Goal: Information Seeking & Learning: Understand process/instructions

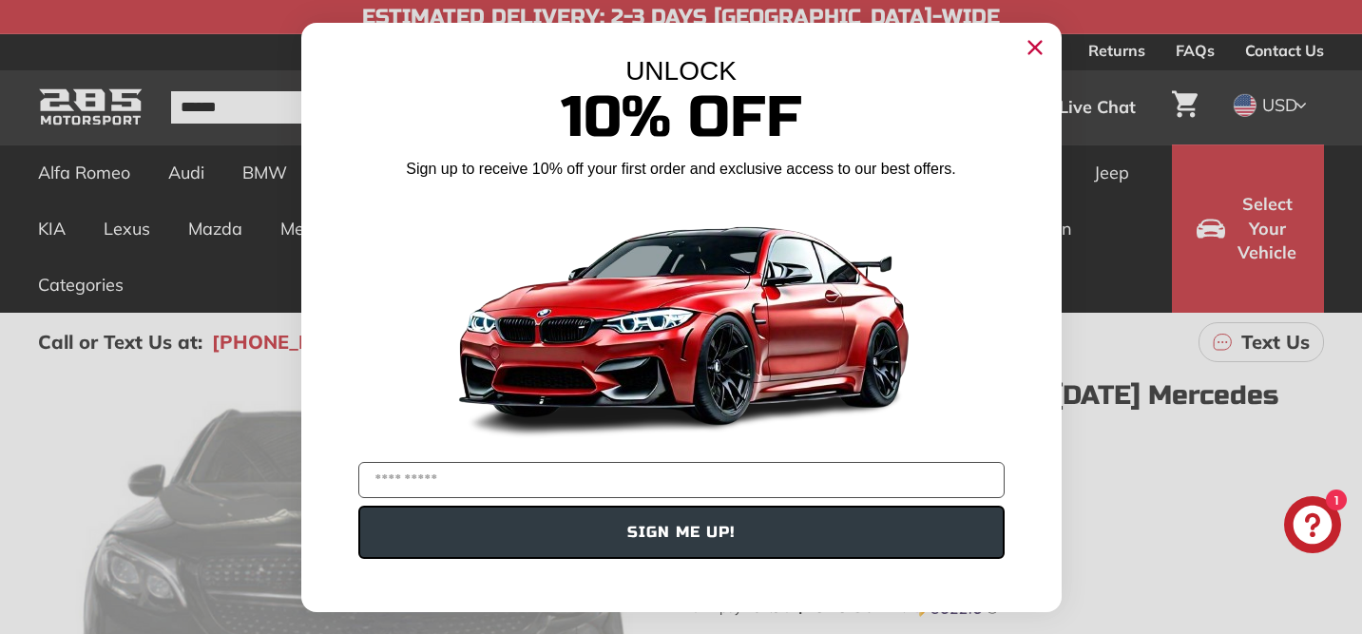
click at [1036, 48] on icon "Close dialog" at bounding box center [1035, 47] width 12 height 12
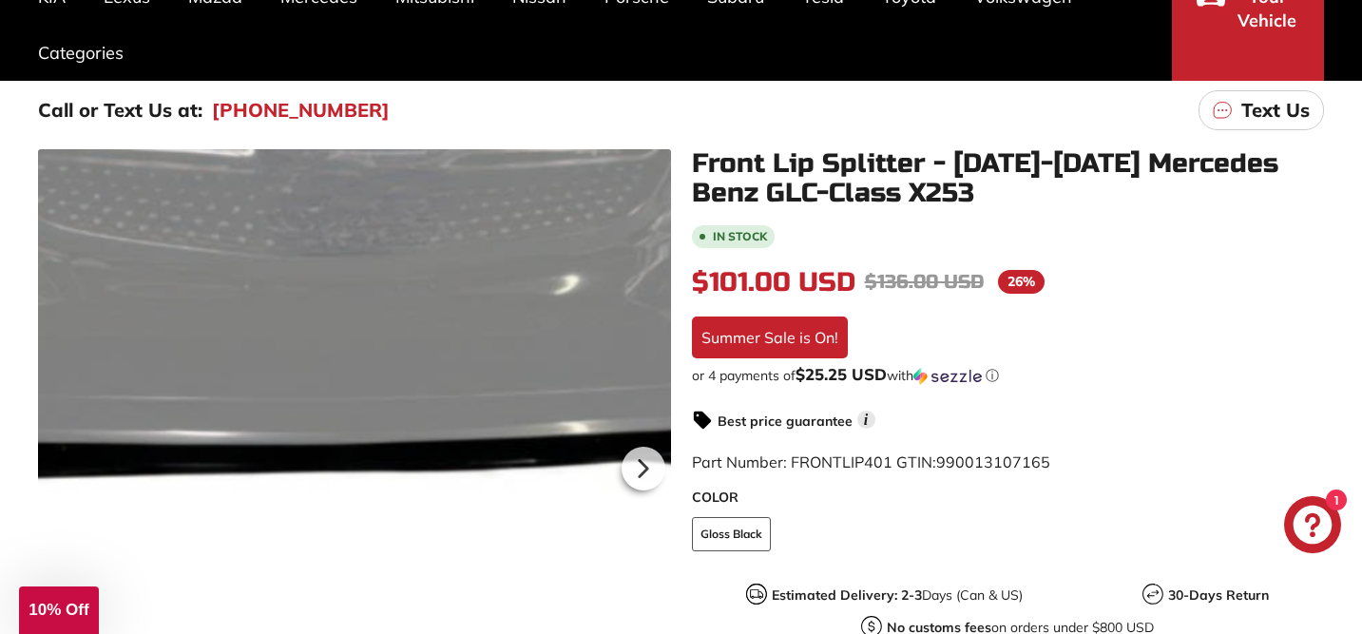
scroll to position [187, 0]
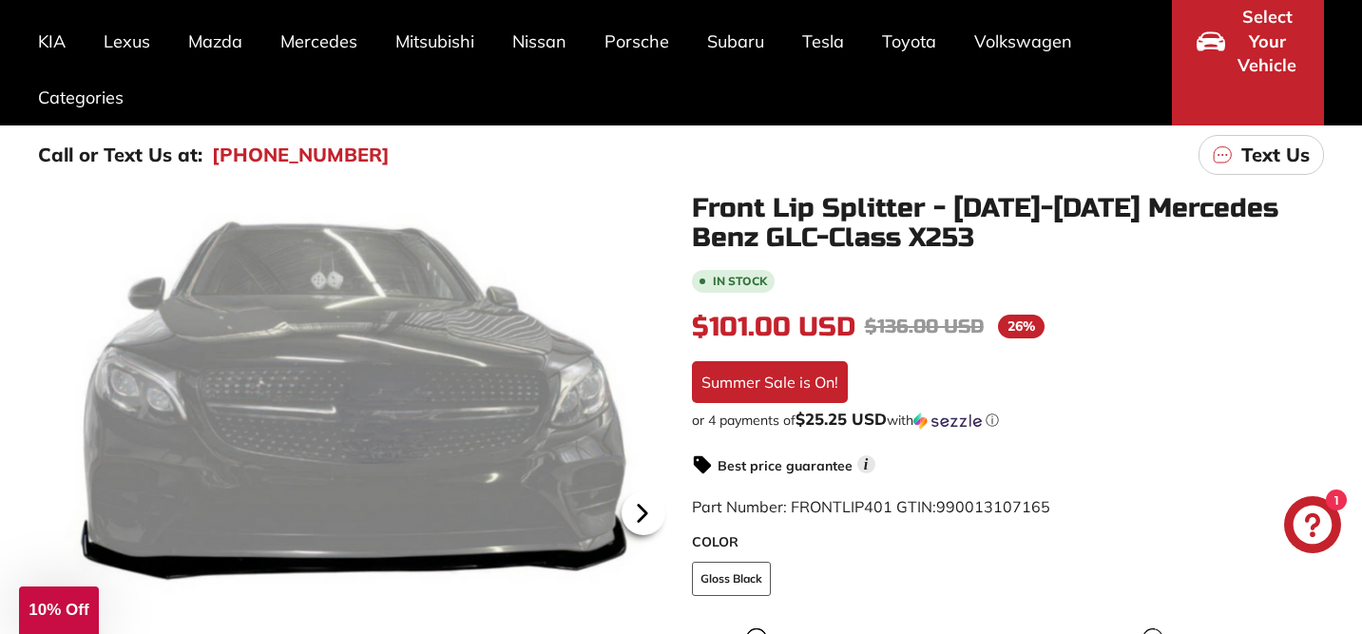
click at [640, 517] on icon at bounding box center [642, 513] width 8 height 16
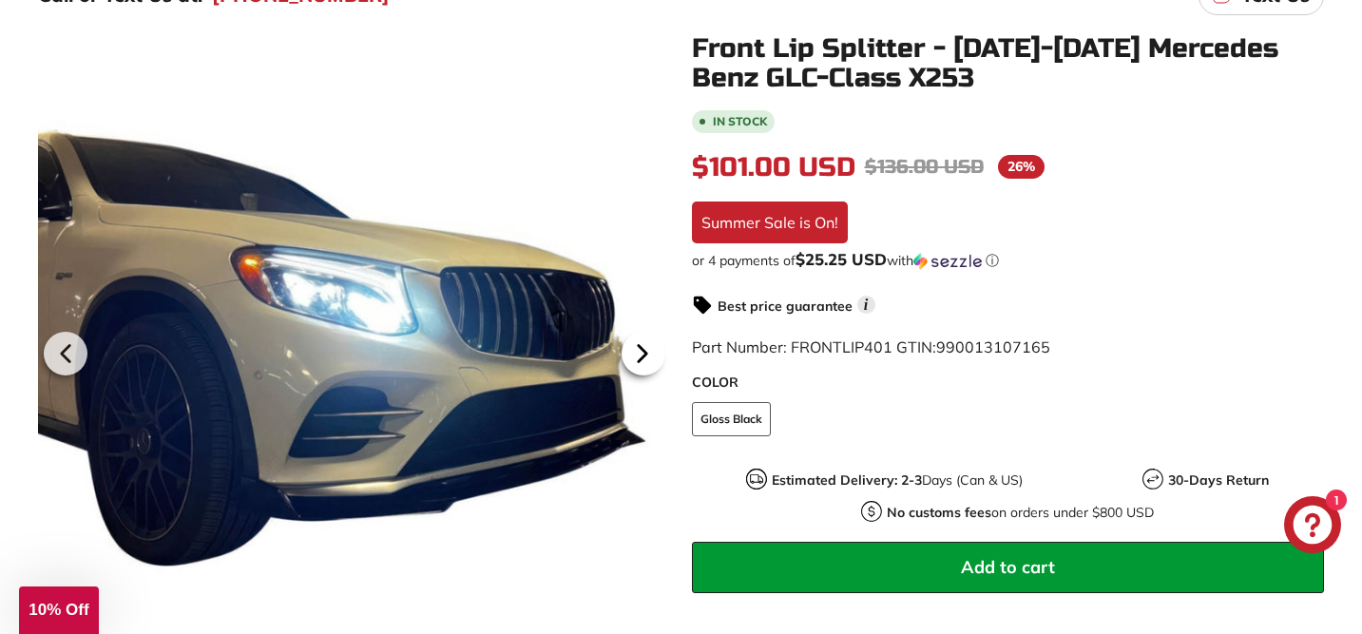
scroll to position [349, 0]
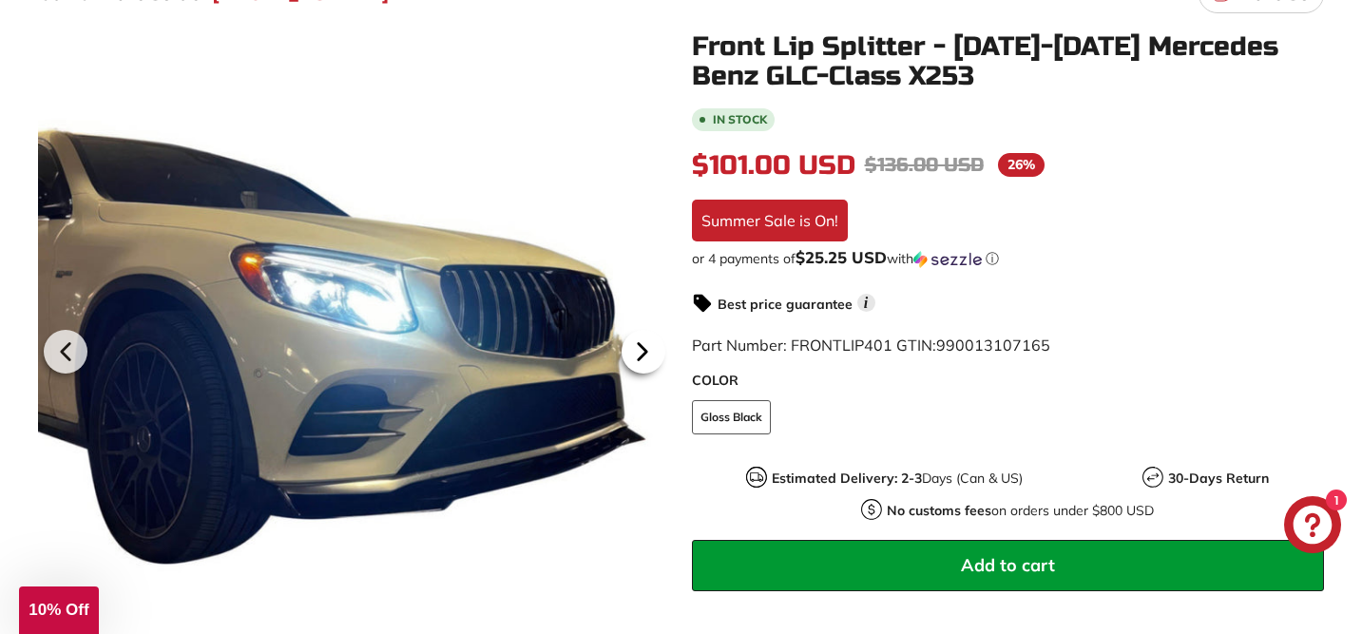
click at [644, 358] on icon at bounding box center [643, 352] width 44 height 44
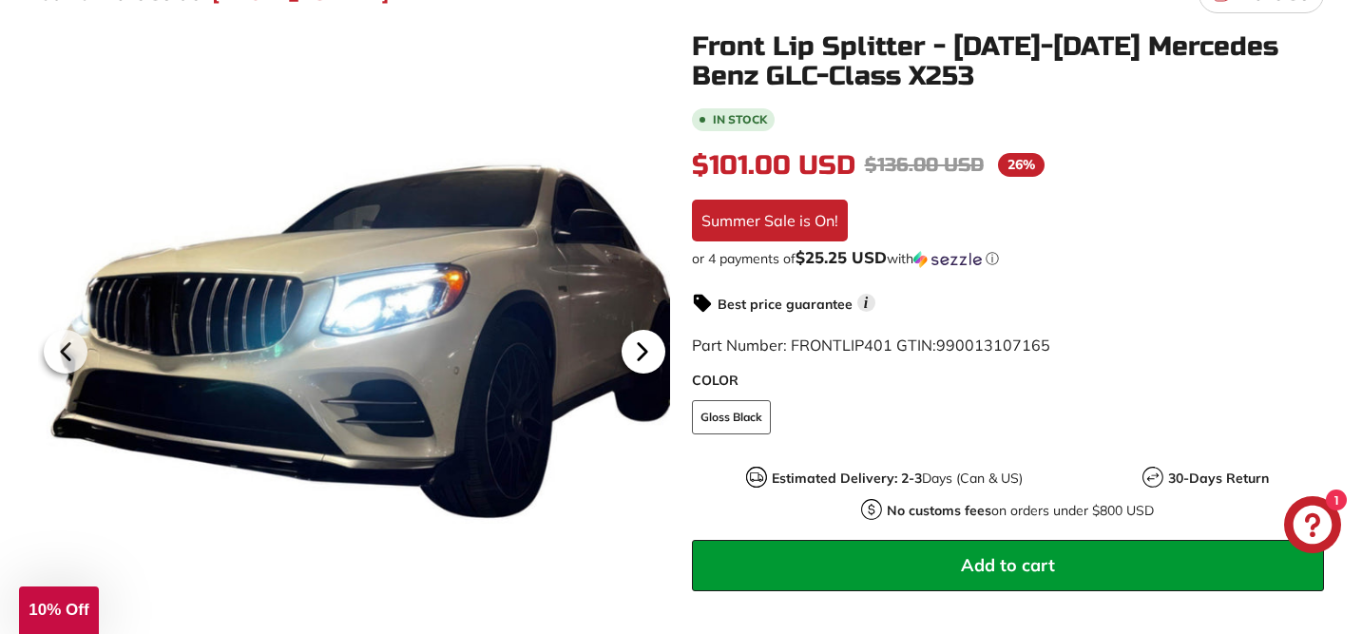
click at [644, 358] on icon at bounding box center [643, 352] width 44 height 44
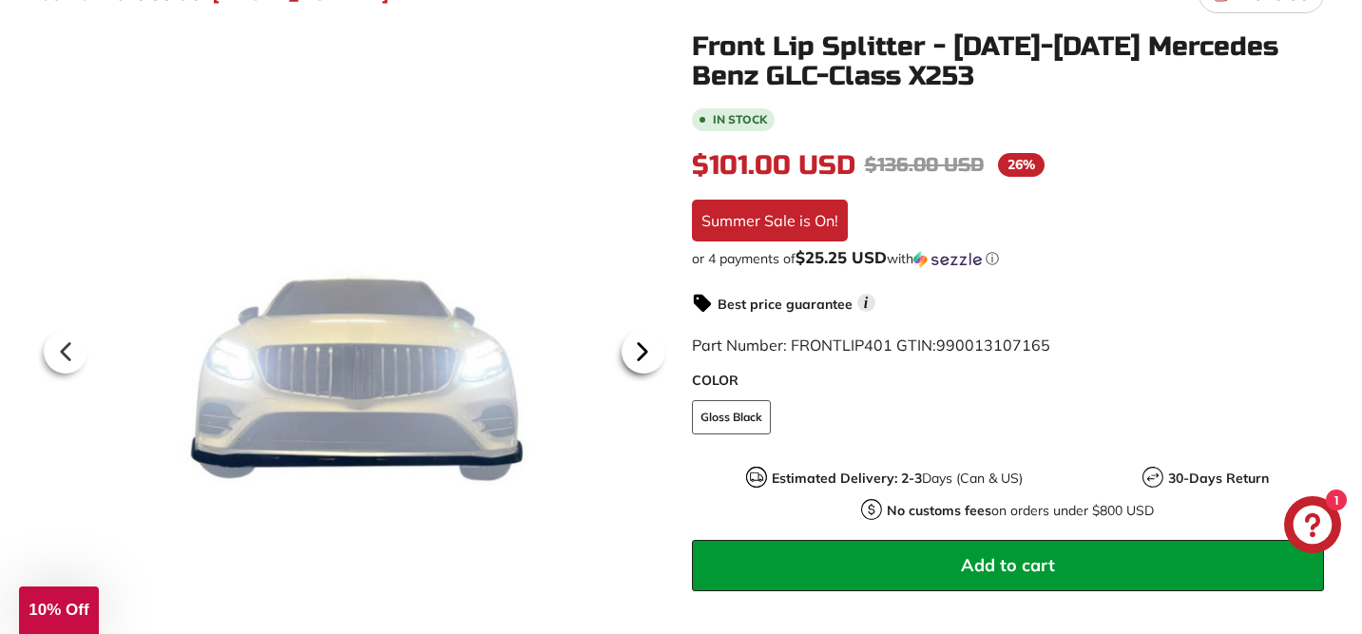
click at [644, 358] on icon at bounding box center [643, 352] width 44 height 44
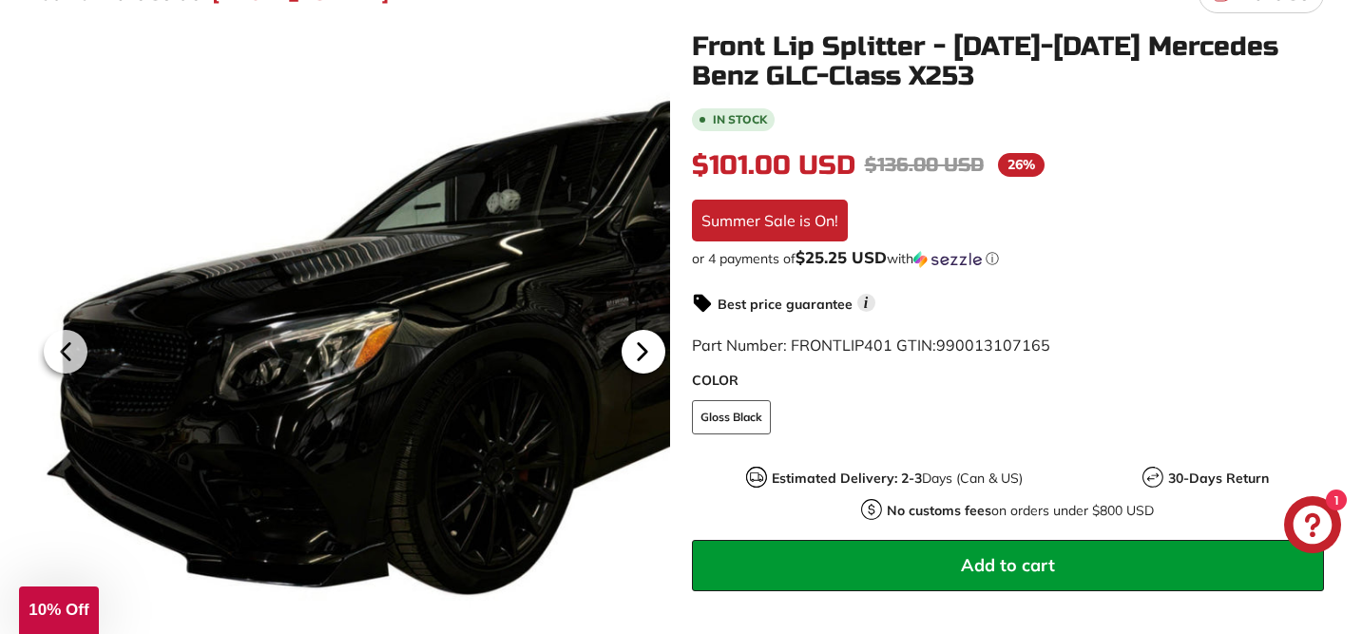
click at [644, 358] on icon at bounding box center [643, 352] width 44 height 44
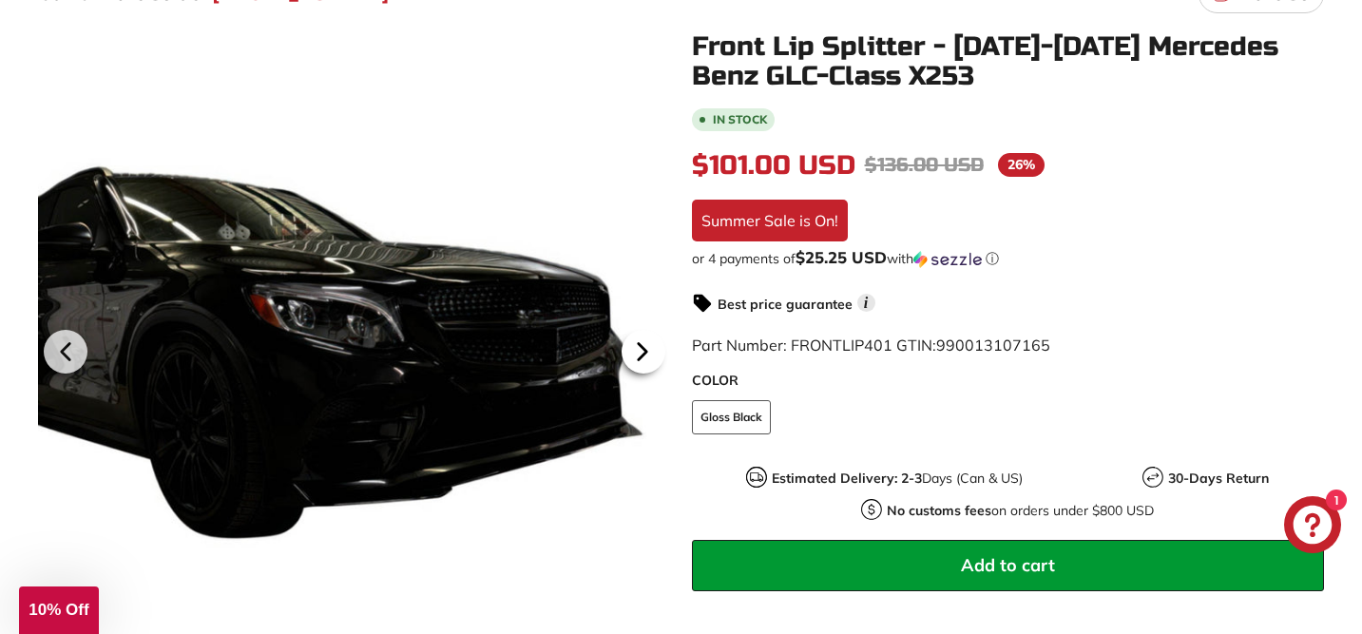
scroll to position [0, 83]
click at [644, 358] on icon at bounding box center [643, 352] width 44 height 44
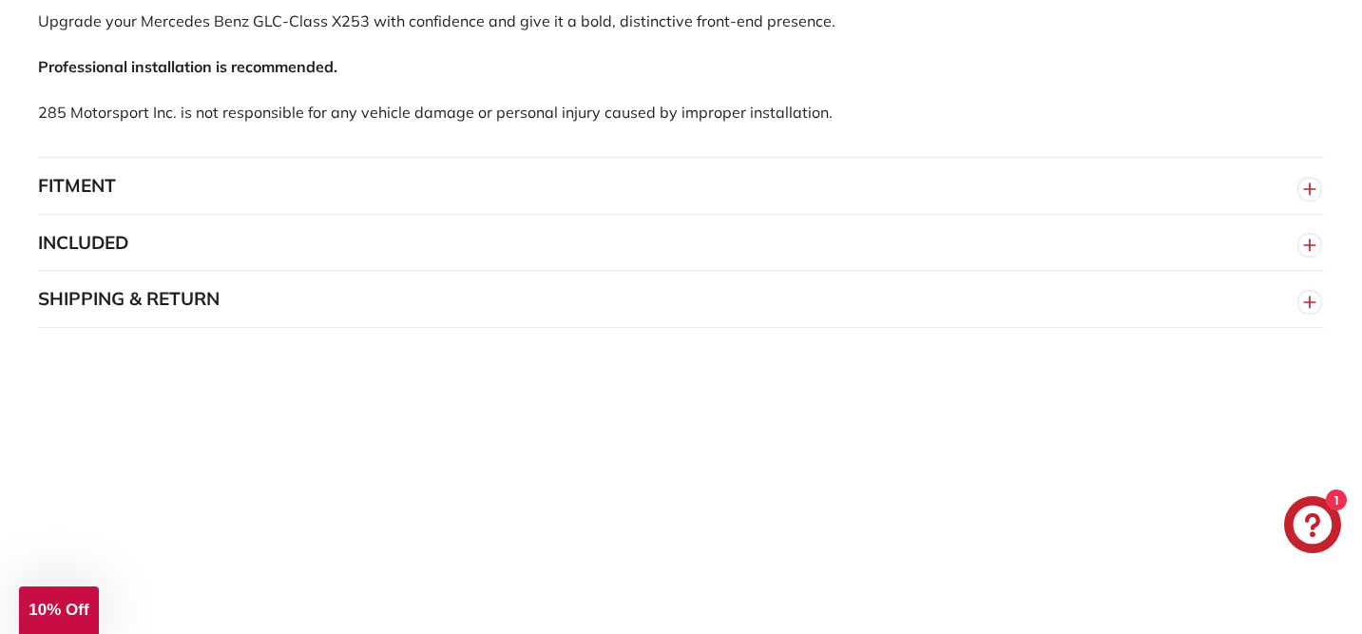
scroll to position [1482, 0]
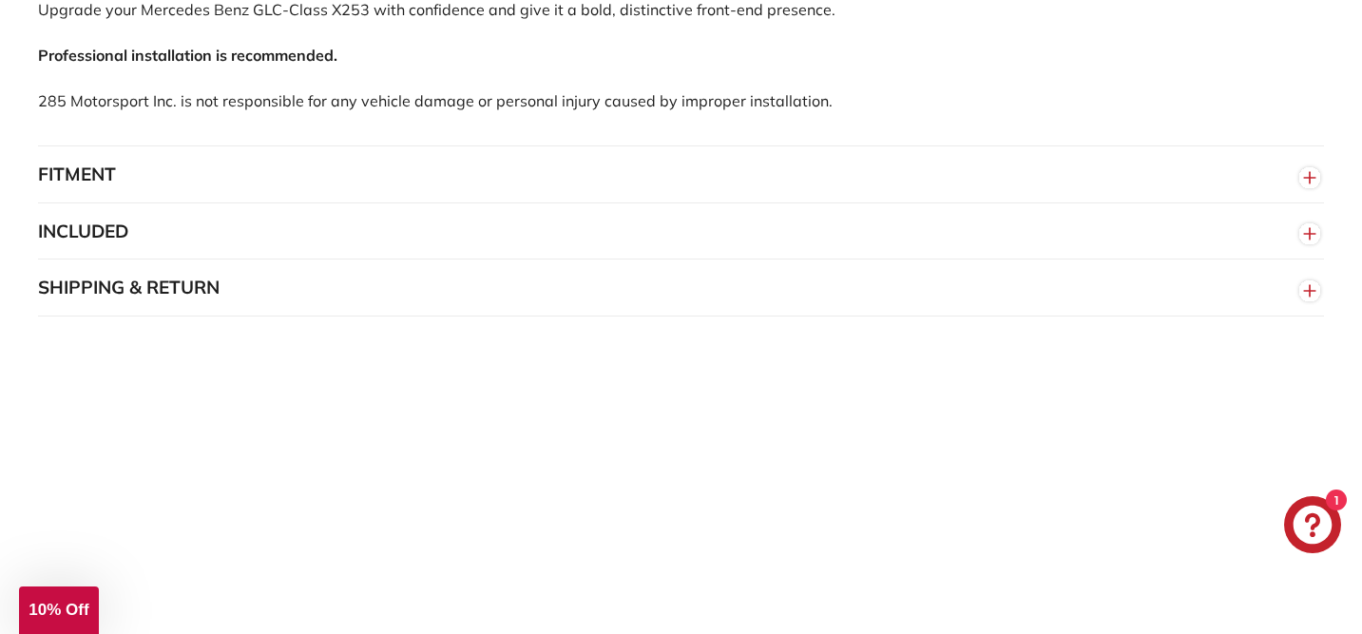
click at [109, 193] on button "FITMENT" at bounding box center [681, 174] width 1286 height 57
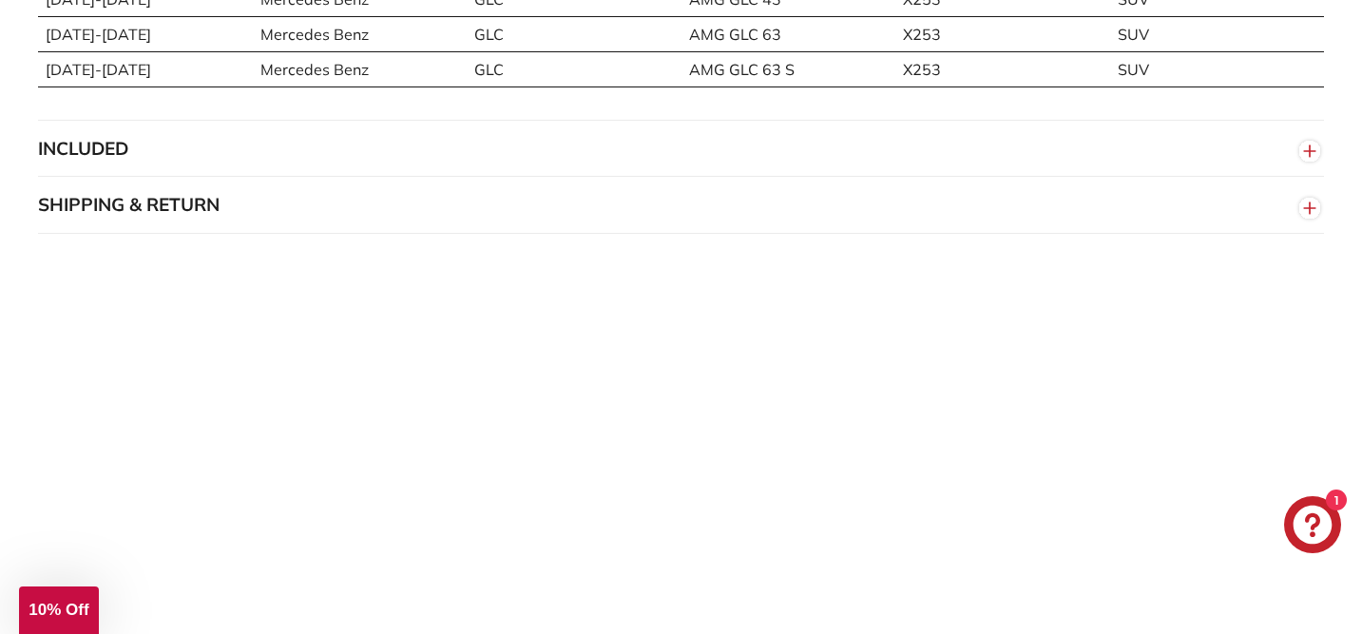
scroll to position [1849, 0]
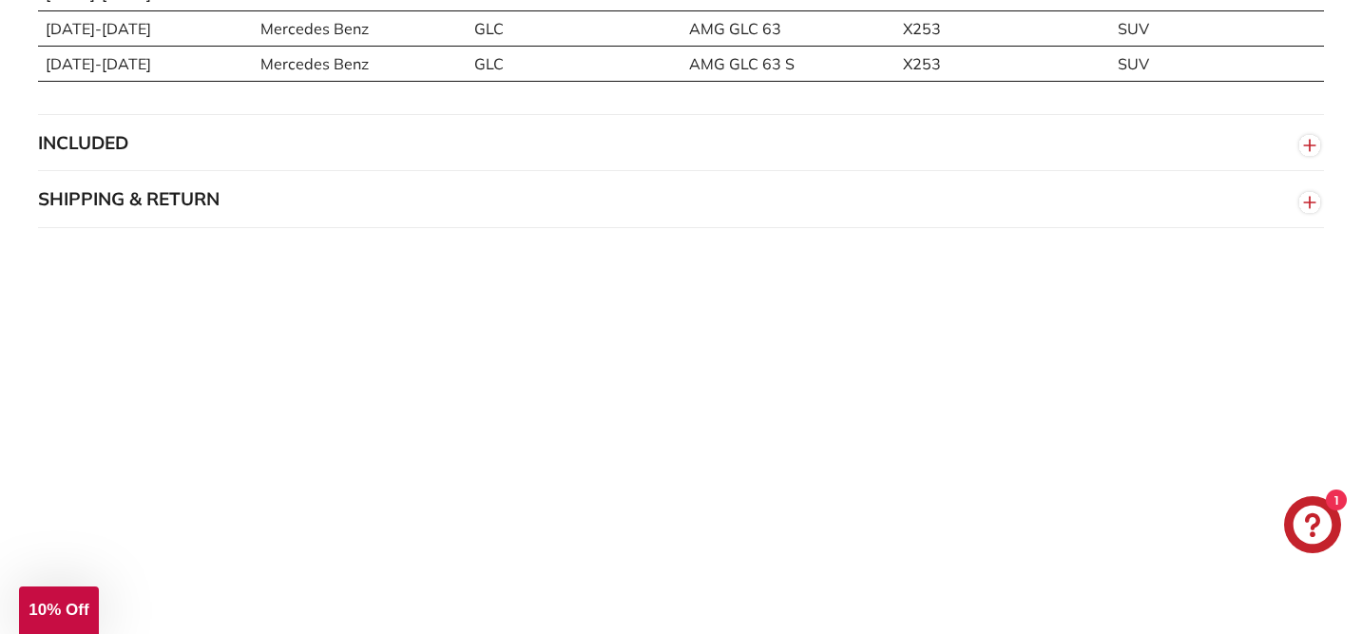
click at [125, 217] on button "SHIPPING & RETURN" at bounding box center [681, 199] width 1286 height 57
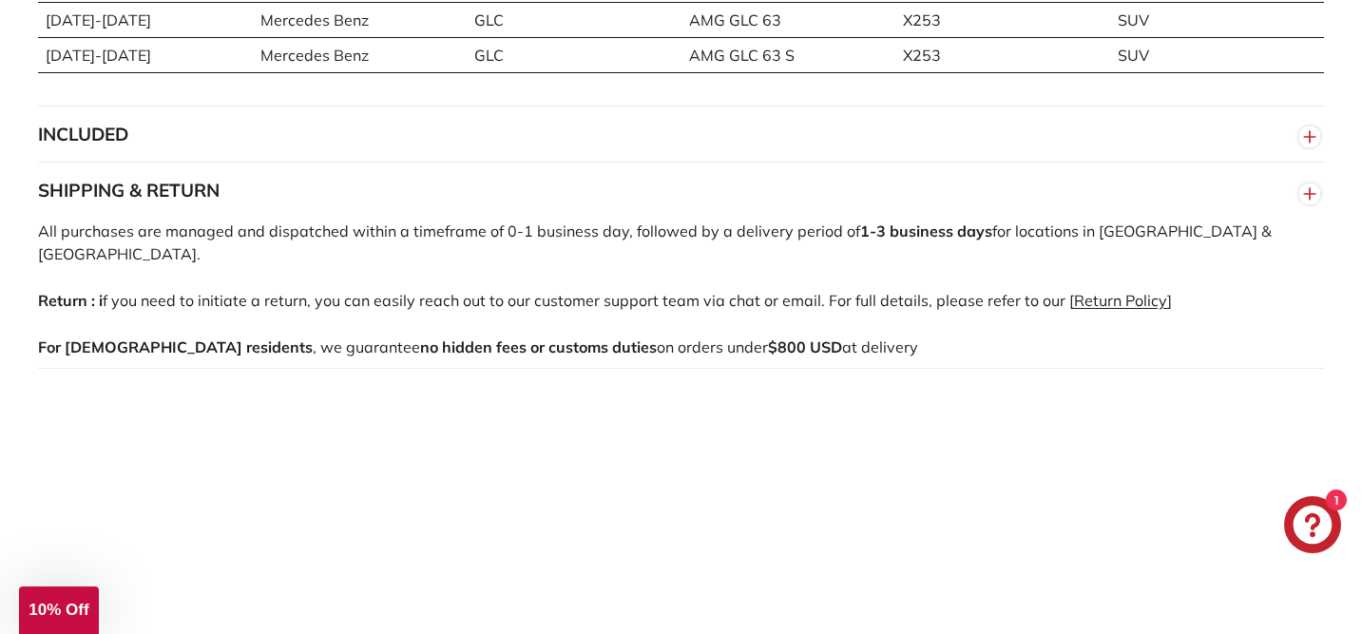
scroll to position [1856, 0]
click at [1112, 301] on link "Return Policy" at bounding box center [1120, 302] width 93 height 19
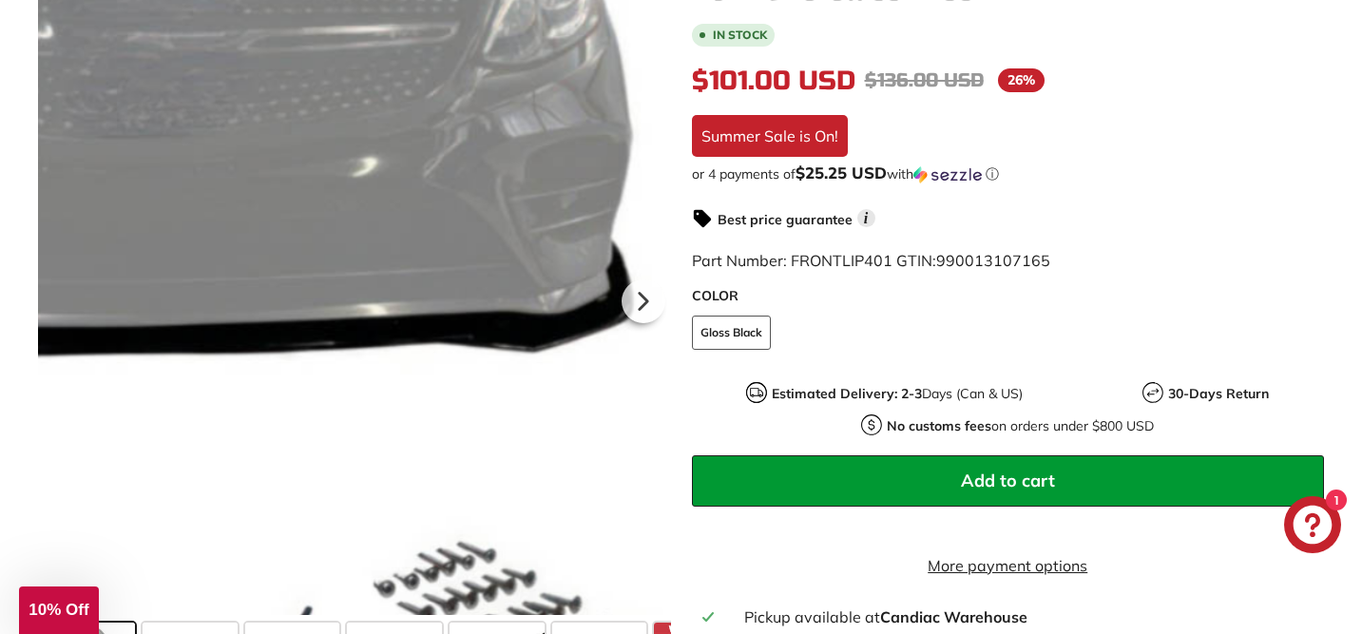
scroll to position [431, 0]
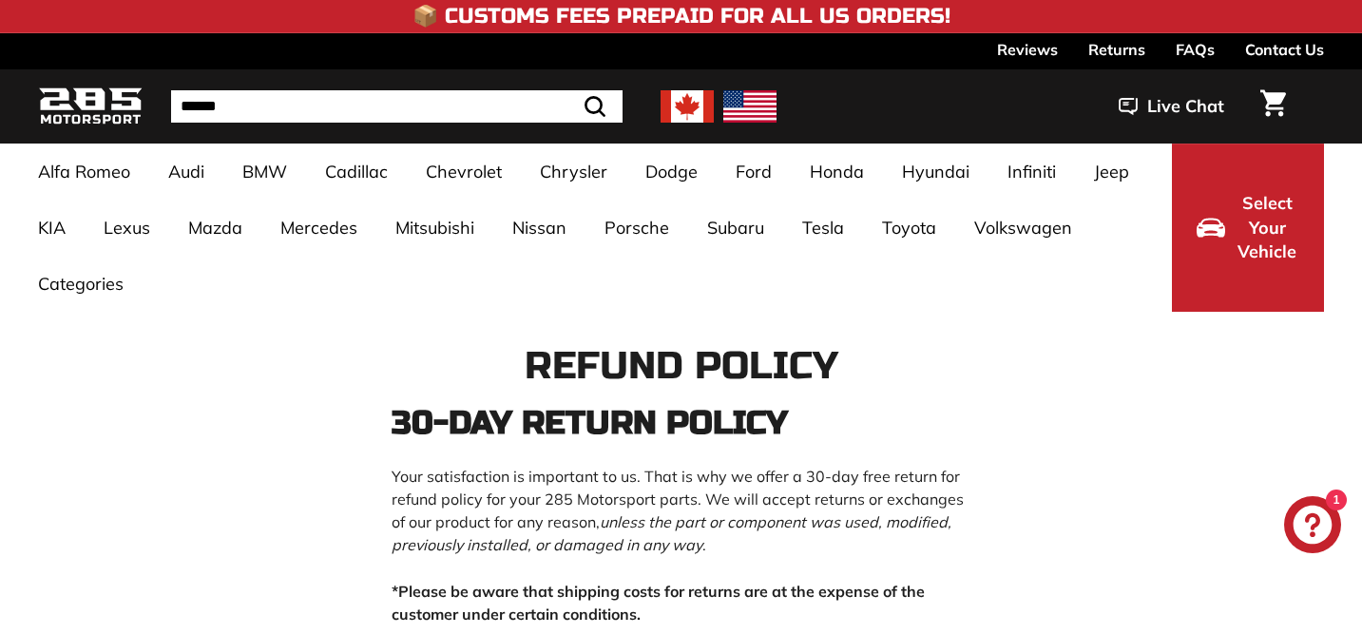
scroll to position [1, 0]
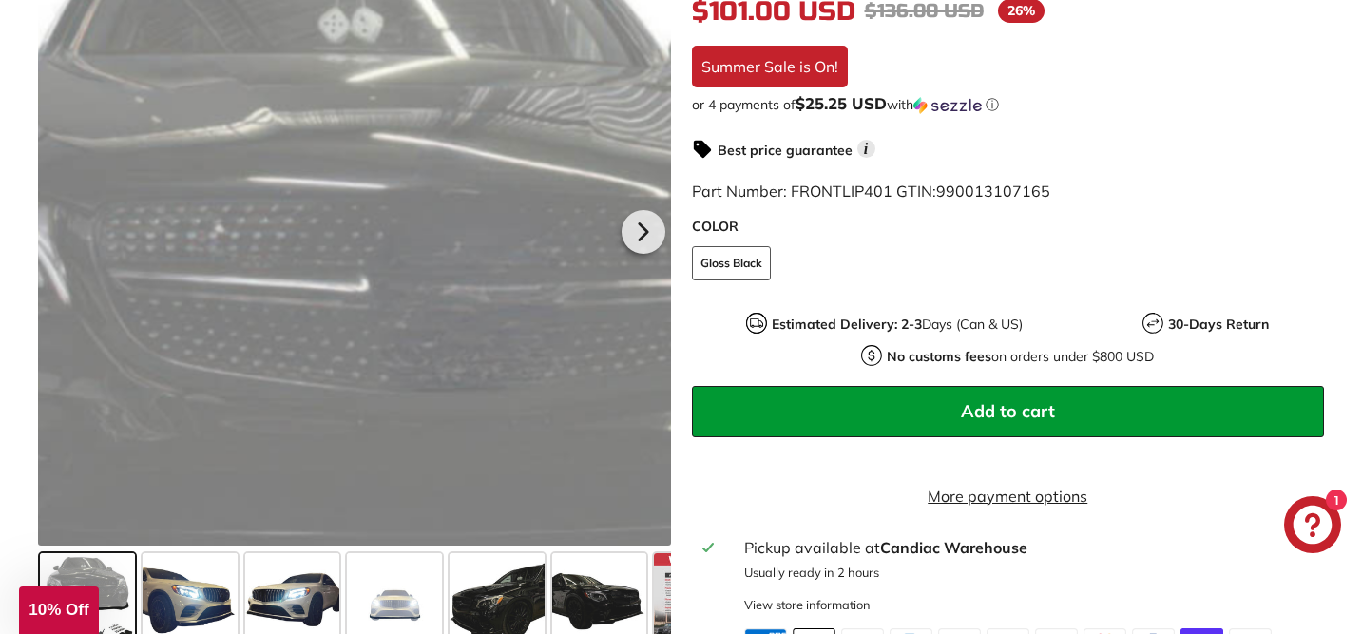
scroll to position [506, 0]
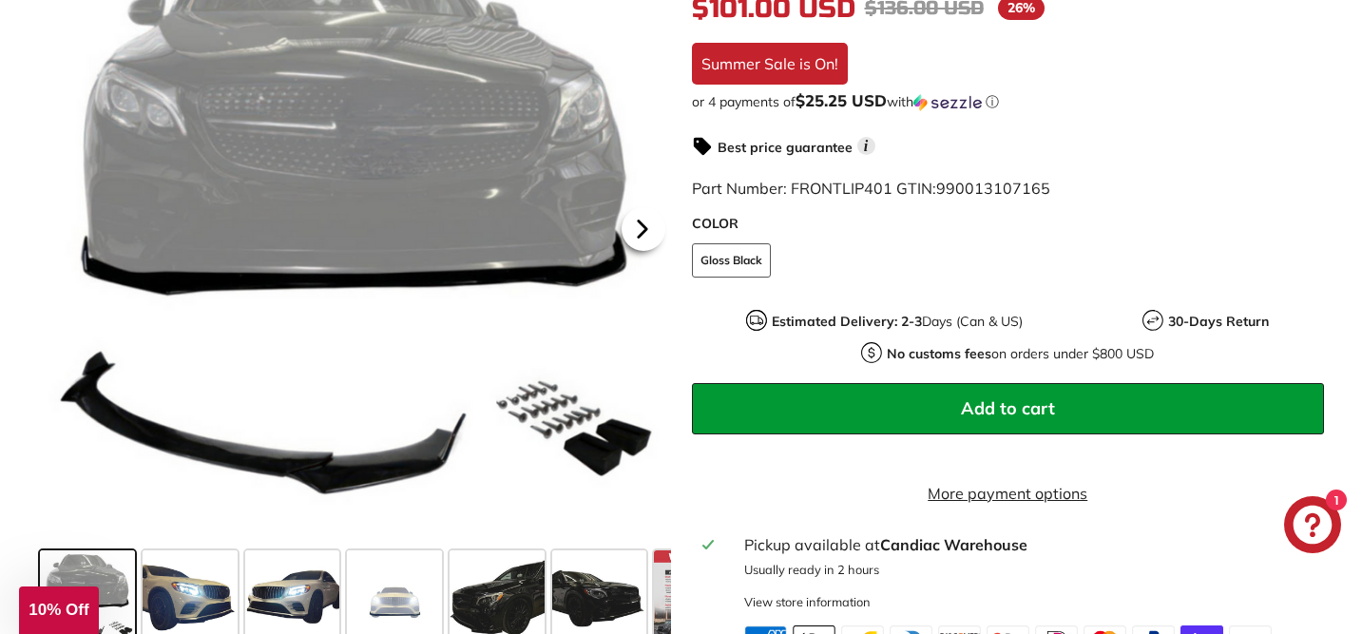
click at [649, 245] on icon at bounding box center [643, 229] width 44 height 44
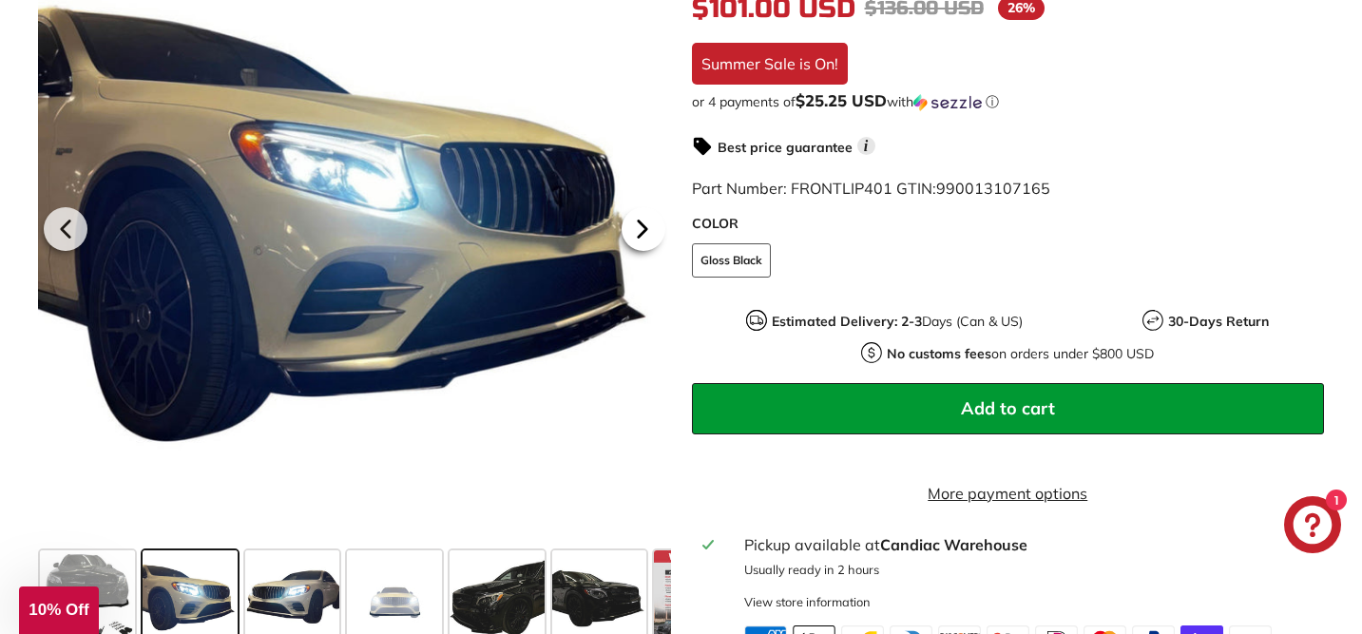
click at [649, 245] on icon at bounding box center [643, 229] width 44 height 44
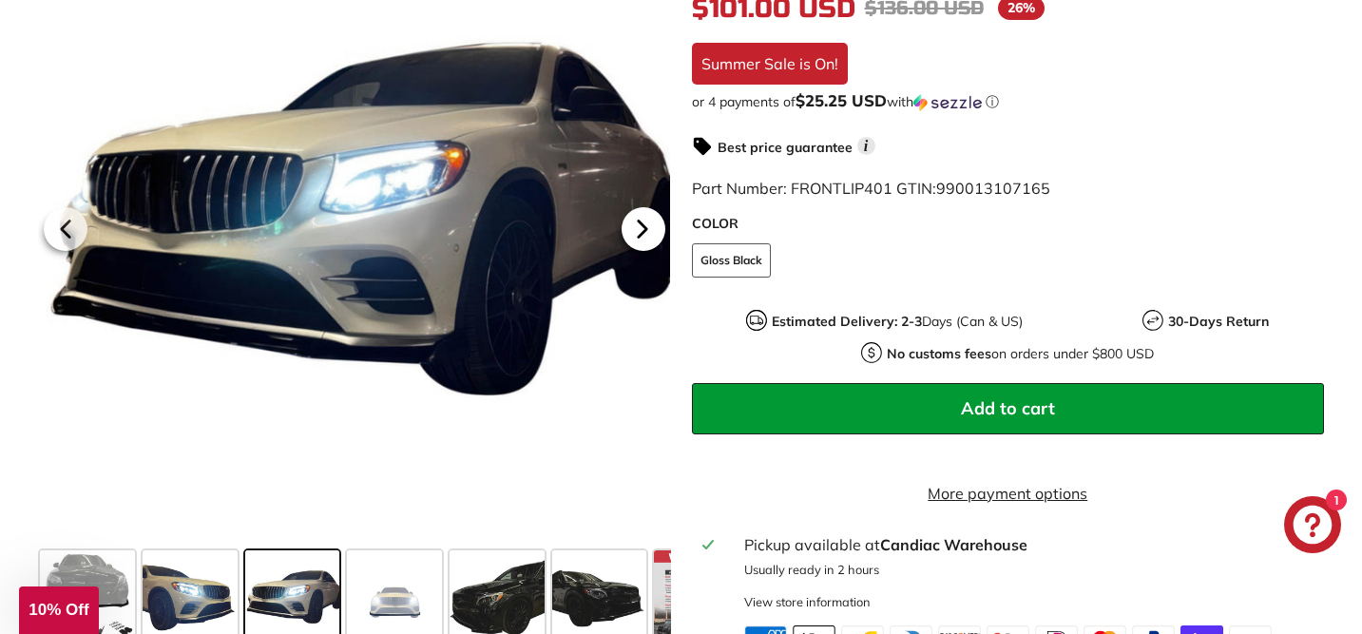
click at [649, 245] on icon at bounding box center [643, 229] width 44 height 44
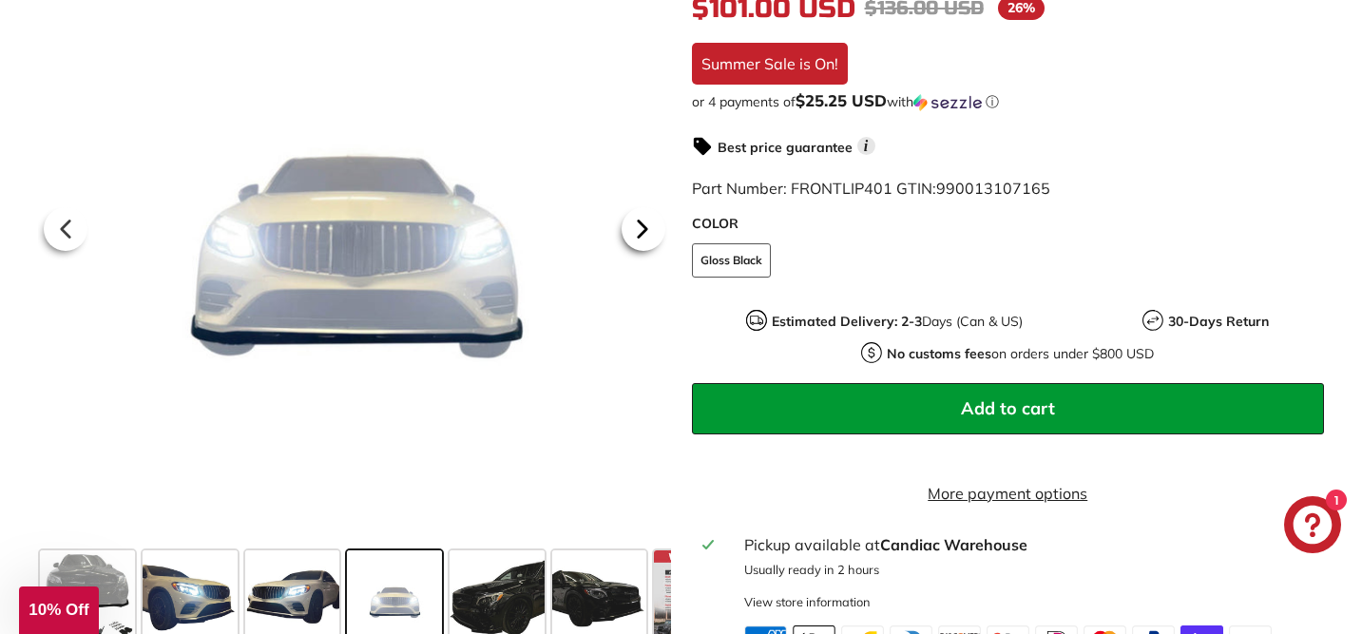
click at [649, 245] on icon at bounding box center [643, 229] width 44 height 44
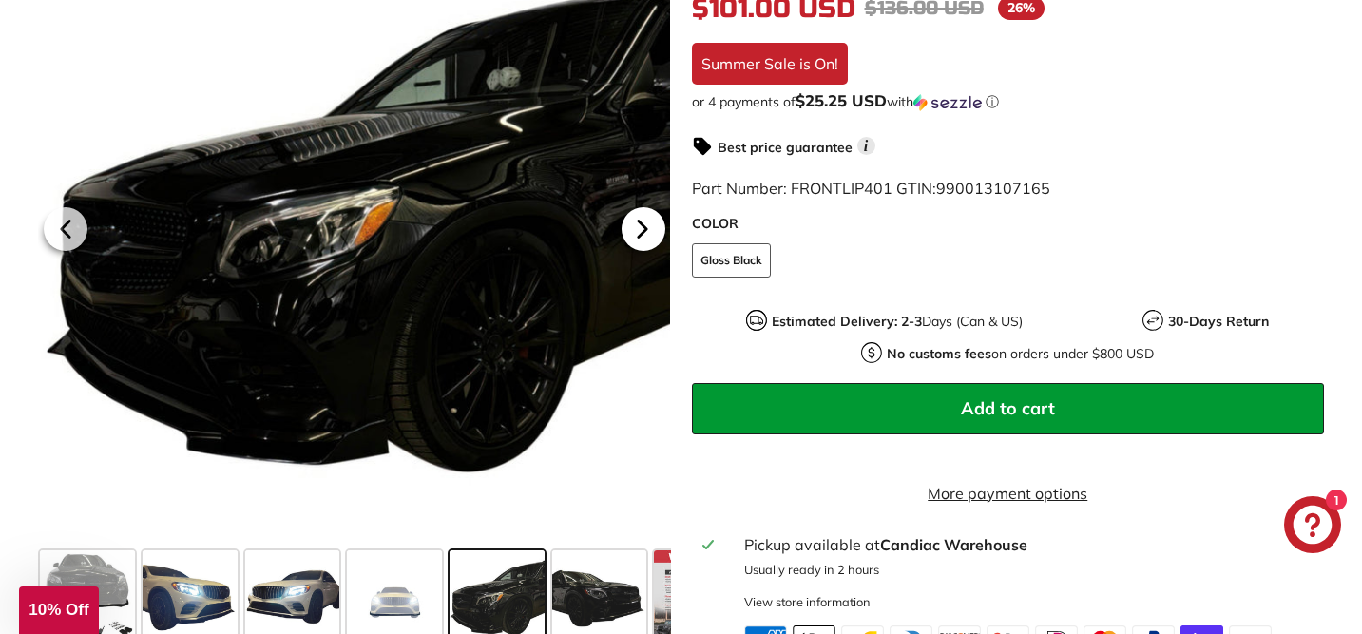
click at [649, 245] on icon at bounding box center [643, 229] width 44 height 44
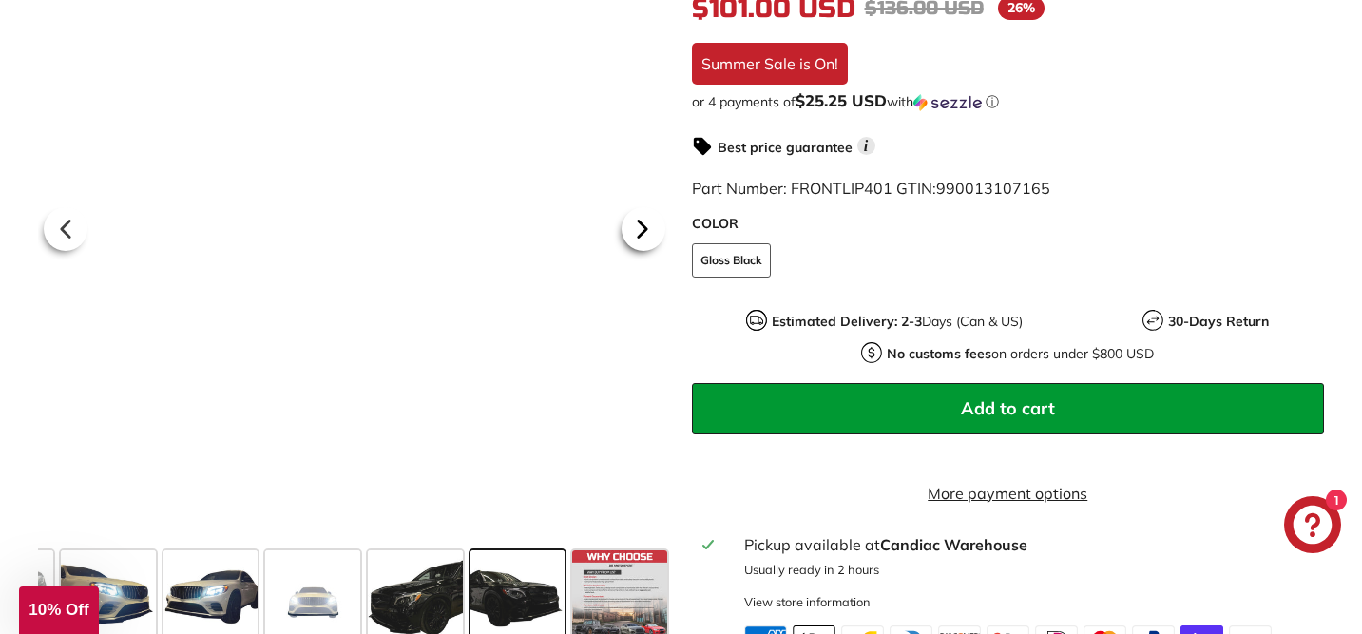
scroll to position [0, 83]
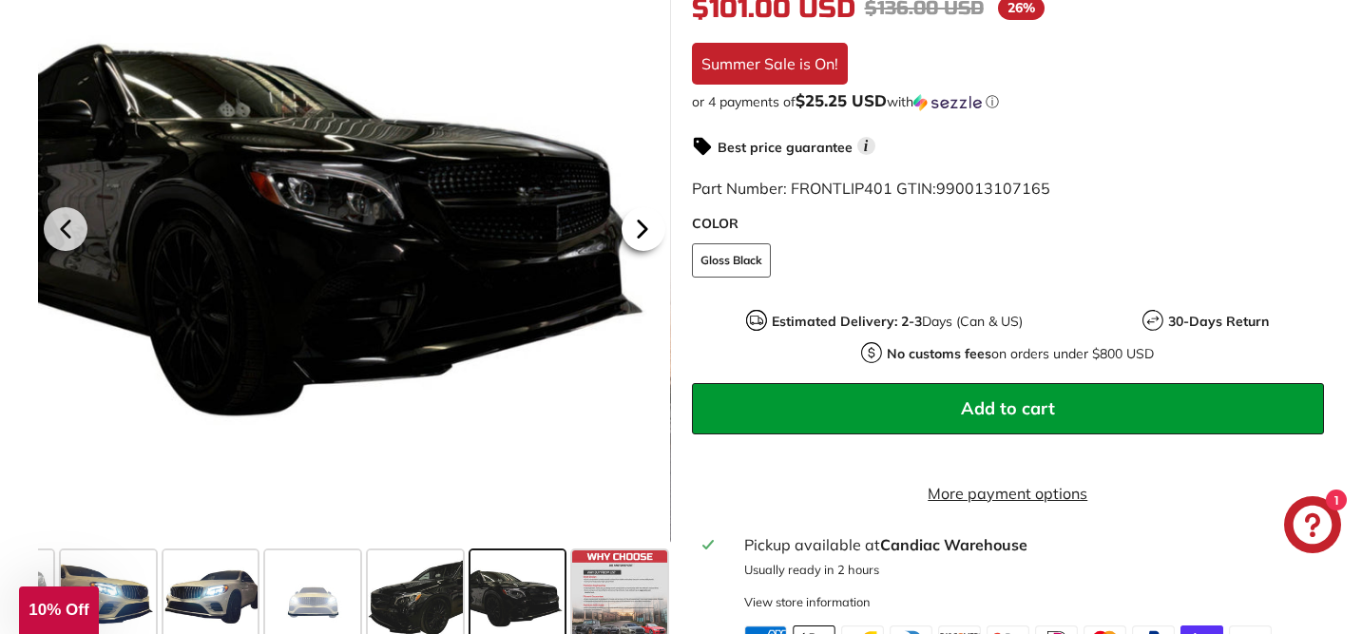
click at [649, 245] on icon at bounding box center [643, 229] width 44 height 44
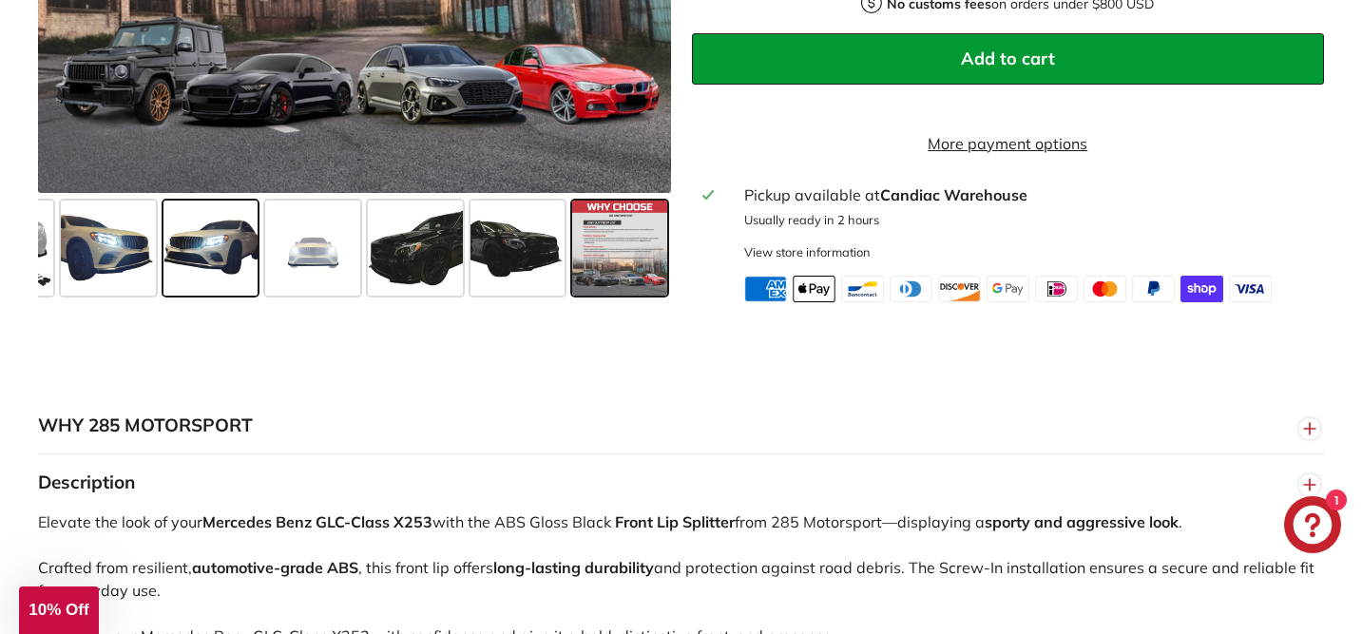
scroll to position [0, 0]
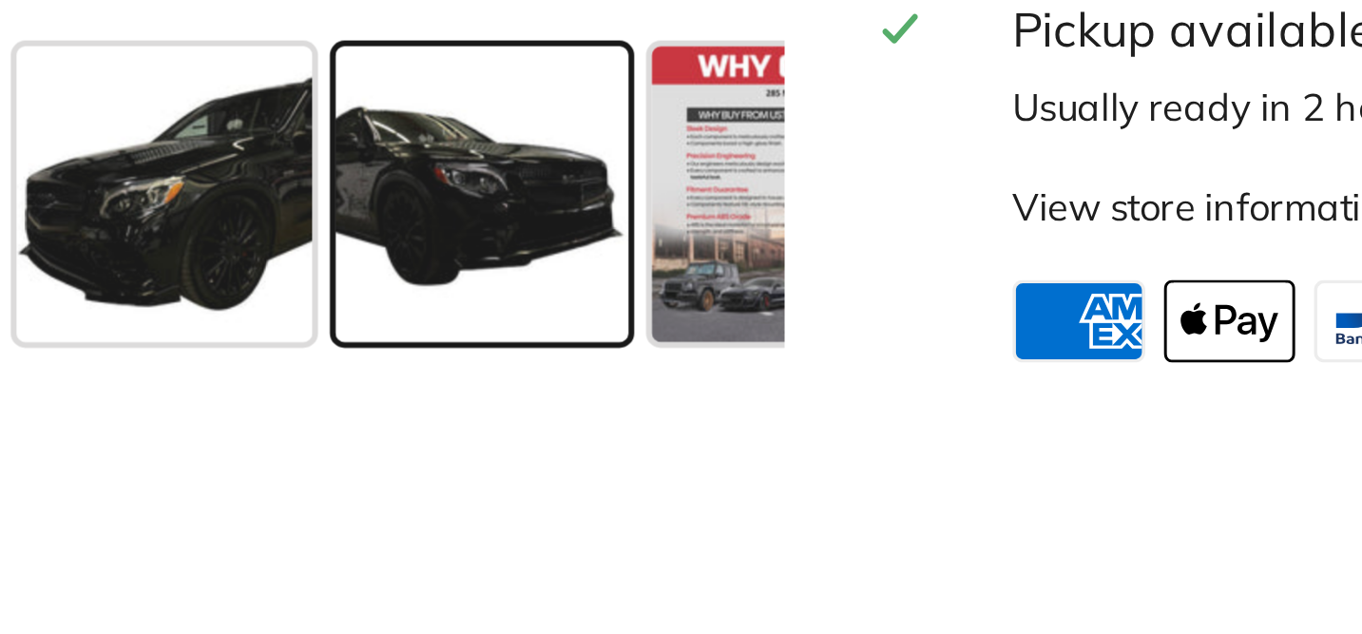
scroll to position [0, 83]
